Goal: Task Accomplishment & Management: Manage account settings

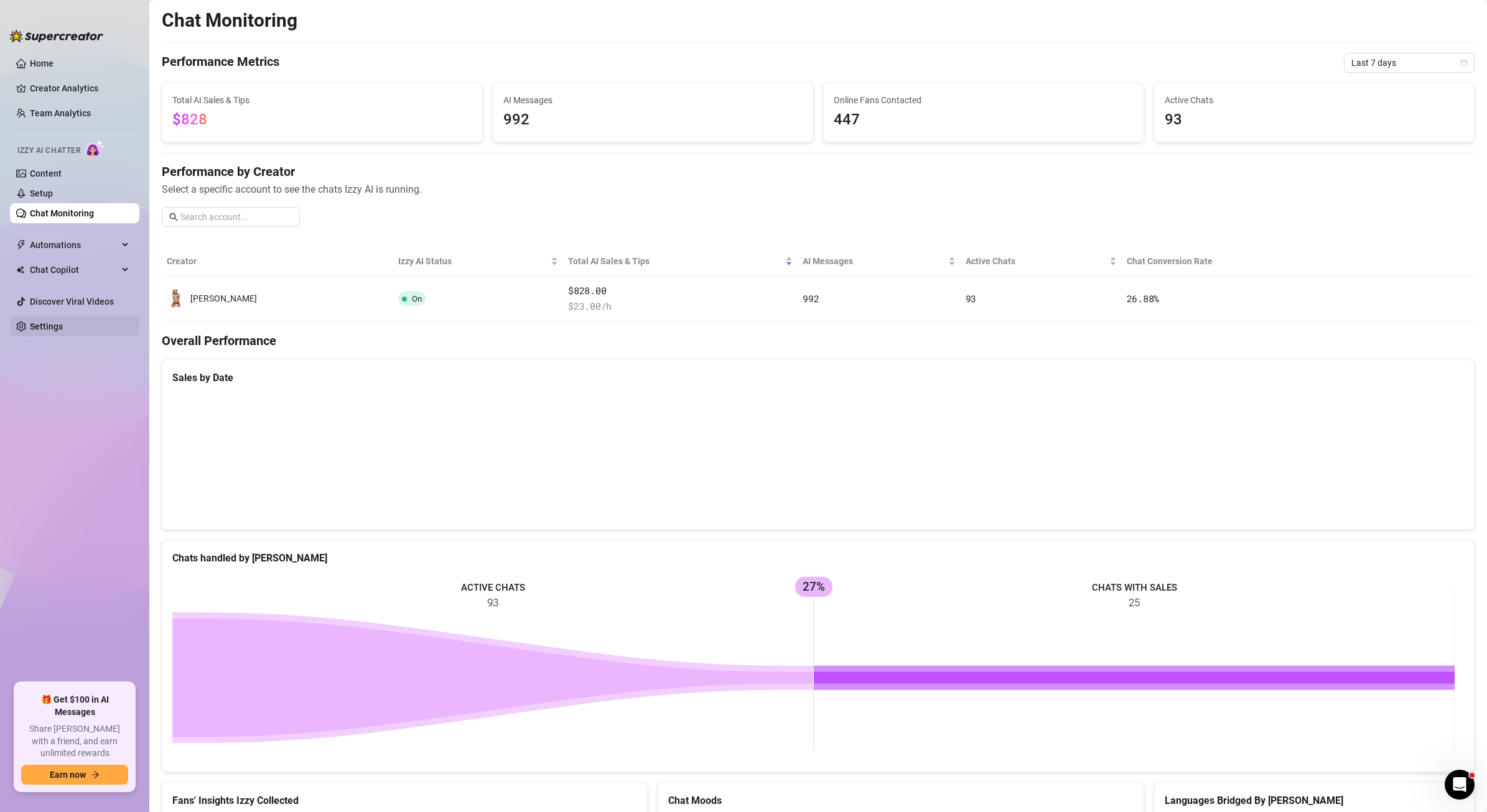
click at [58, 331] on link "Settings" at bounding box center [46, 326] width 33 height 10
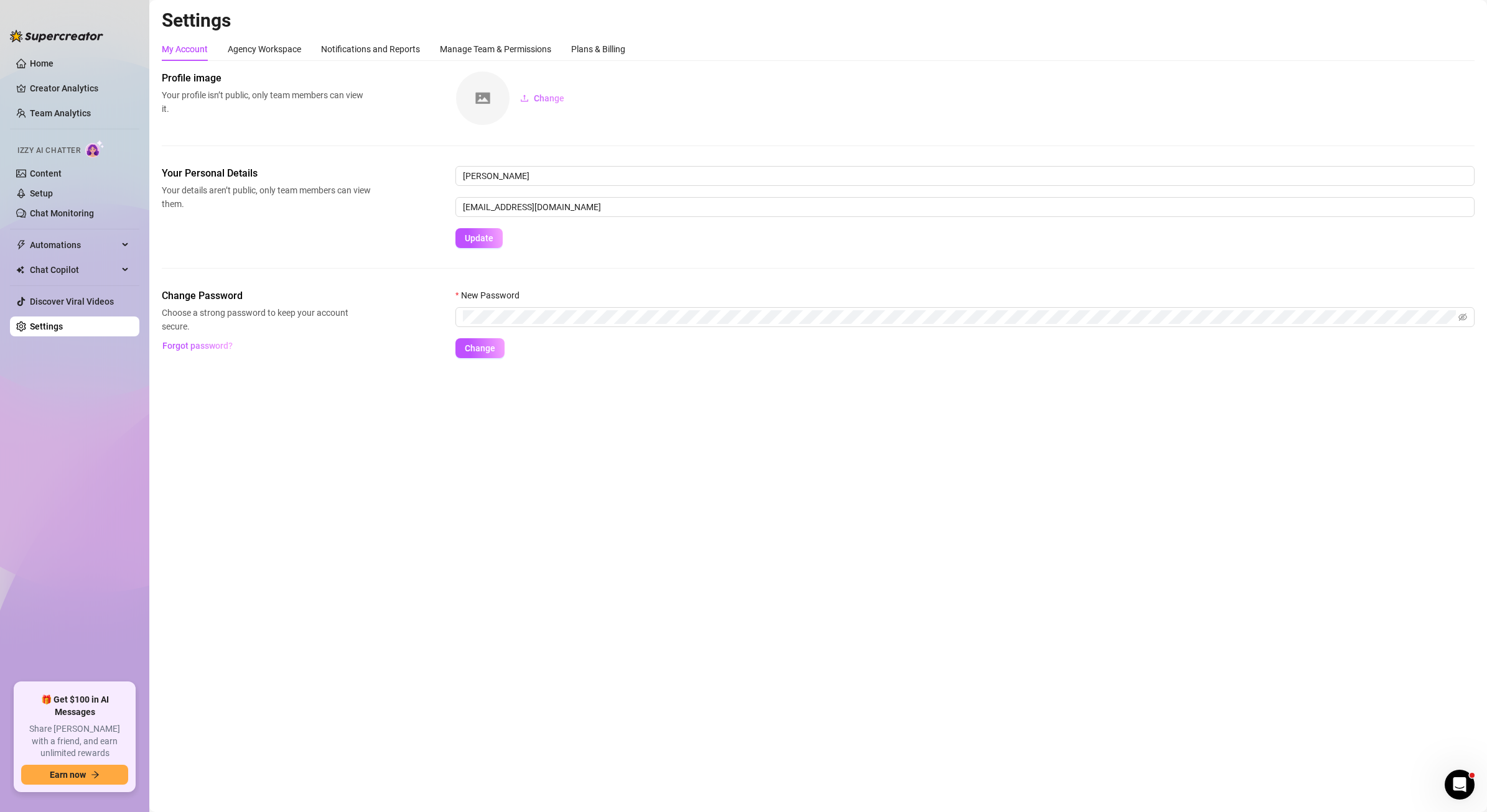
click at [633, 43] on div "My Account Agency Workspace Notifications and Reports Manage Team & Permissions…" at bounding box center [819, 49] width 1313 height 23
click at [619, 46] on div "Plans & Billing" at bounding box center [598, 49] width 54 height 14
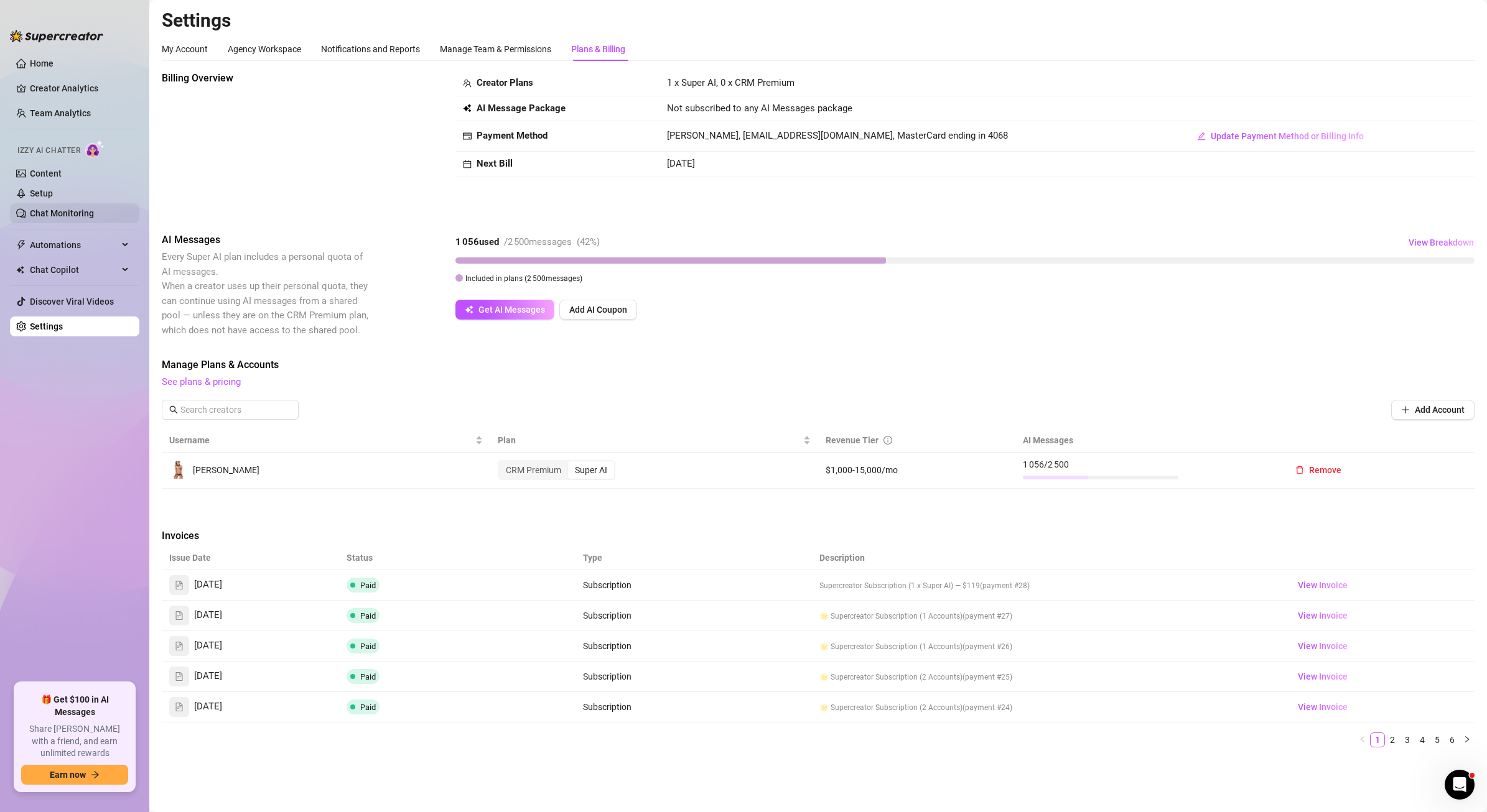
click at [42, 217] on link "Chat Monitoring" at bounding box center [62, 212] width 64 height 10
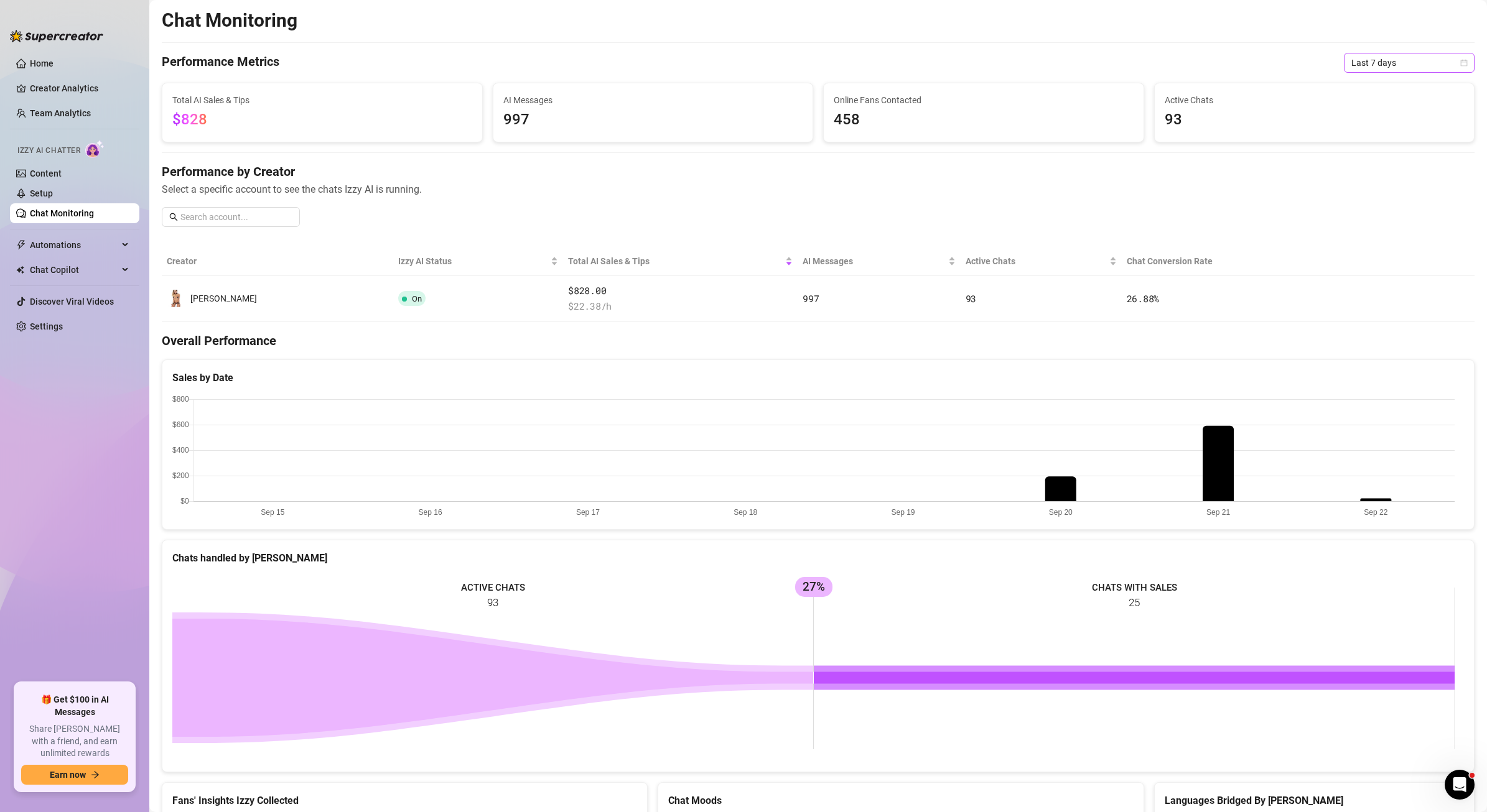
click at [1377, 66] on span "Last 7 days" at bounding box center [1408, 63] width 115 height 19
click at [1373, 90] on div "Last 24 hours" at bounding box center [1399, 88] width 111 height 14
click at [1373, 55] on span "Last 24 hours" at bounding box center [1408, 63] width 115 height 19
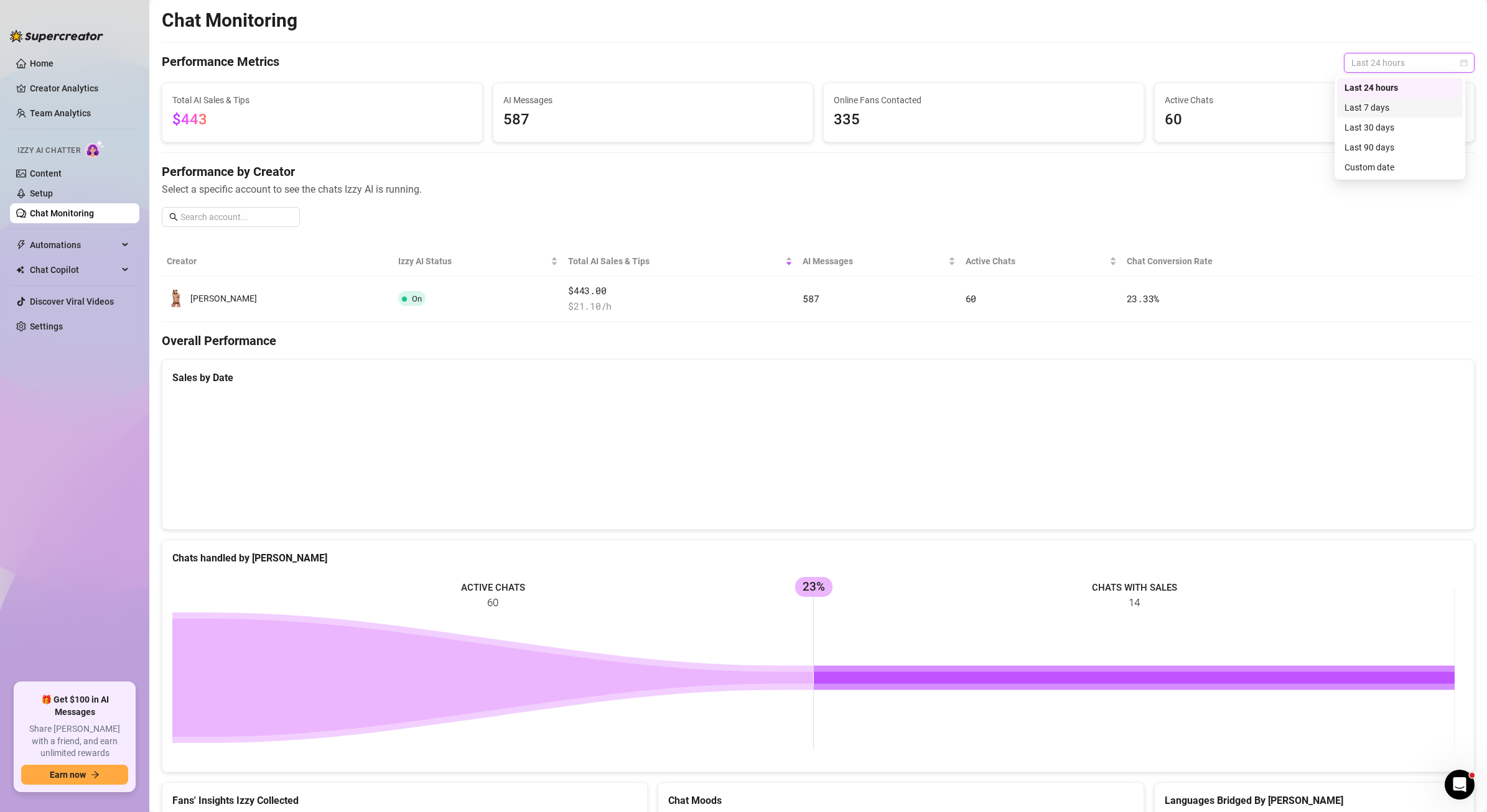
click at [1364, 105] on div "Last 7 days" at bounding box center [1399, 107] width 111 height 14
